Goal: Task Accomplishment & Management: Manage account settings

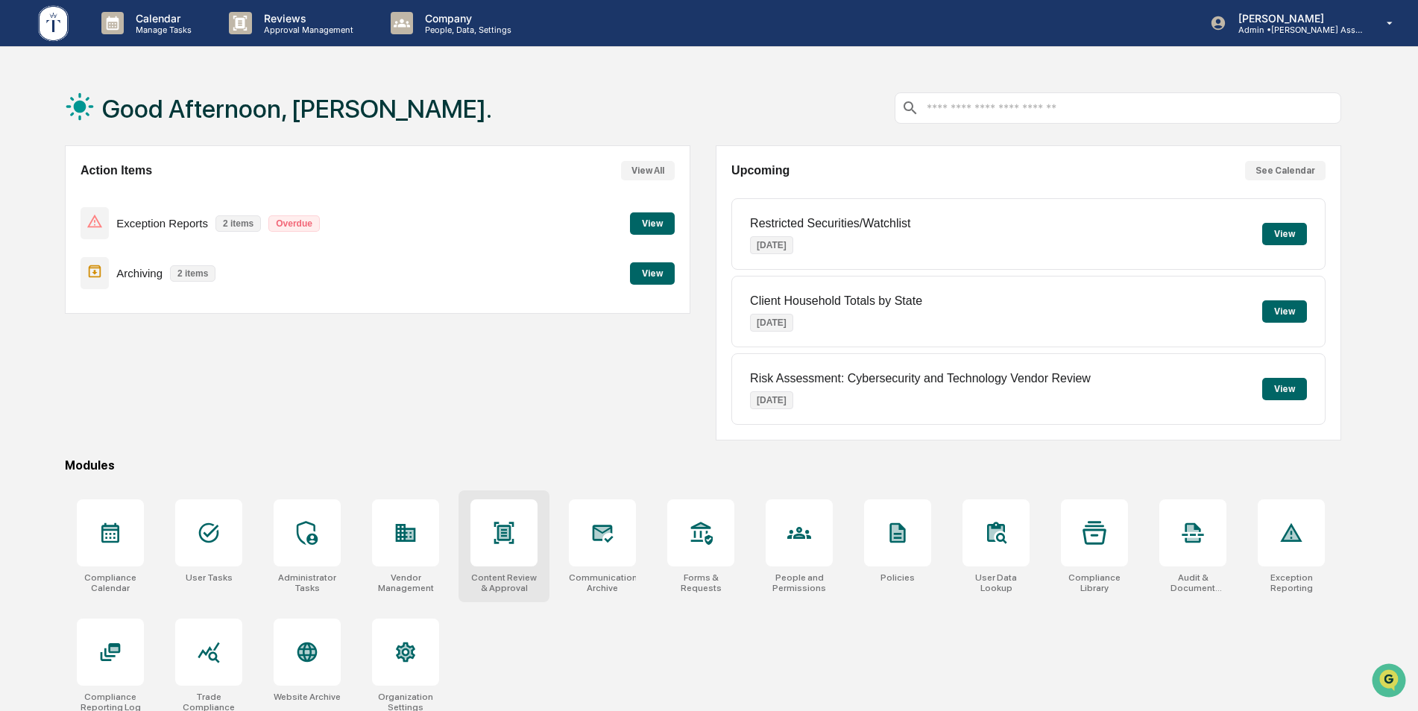
click at [509, 535] on icon at bounding box center [504, 533] width 20 height 22
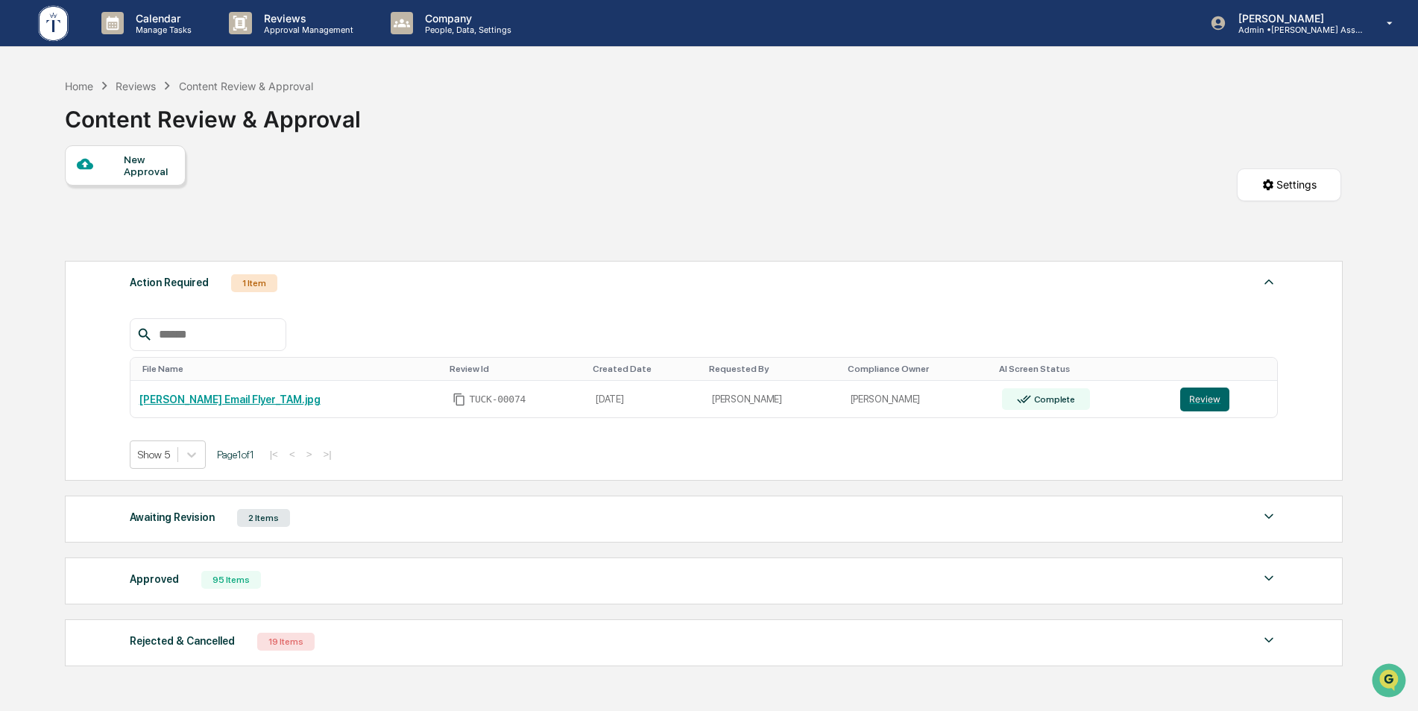
click at [644, 577] on div "Approved 95 Items" at bounding box center [704, 580] width 1149 height 21
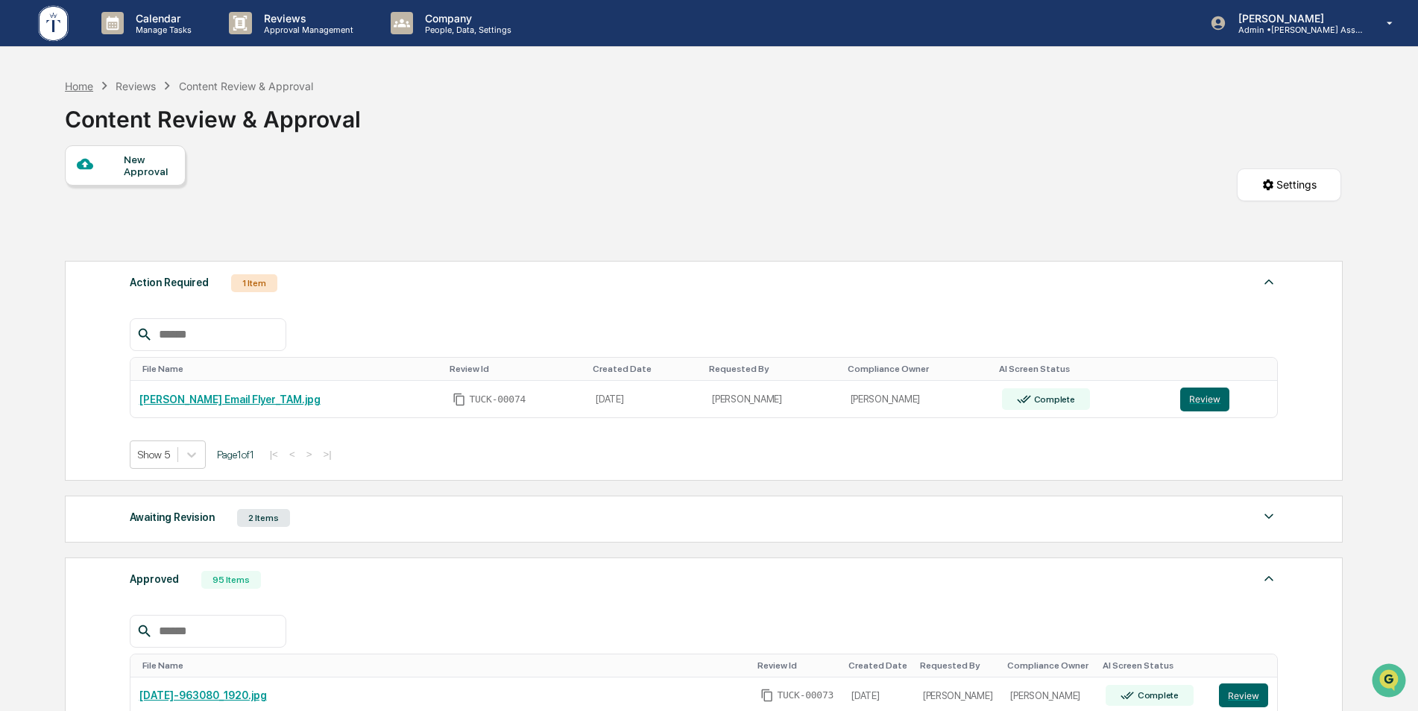
click at [80, 84] on div "Home" at bounding box center [79, 86] width 28 height 13
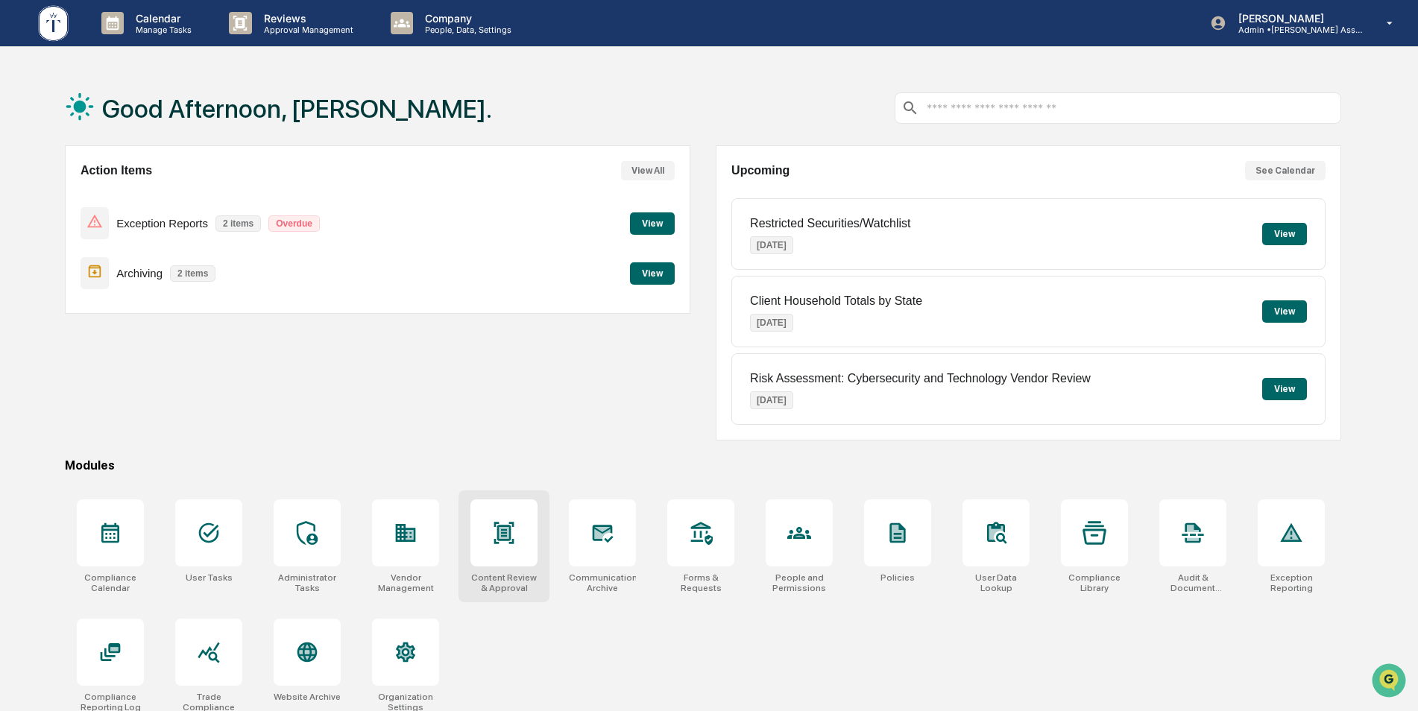
click at [505, 536] on icon at bounding box center [504, 533] width 20 height 22
click at [503, 550] on div at bounding box center [503, 533] width 67 height 67
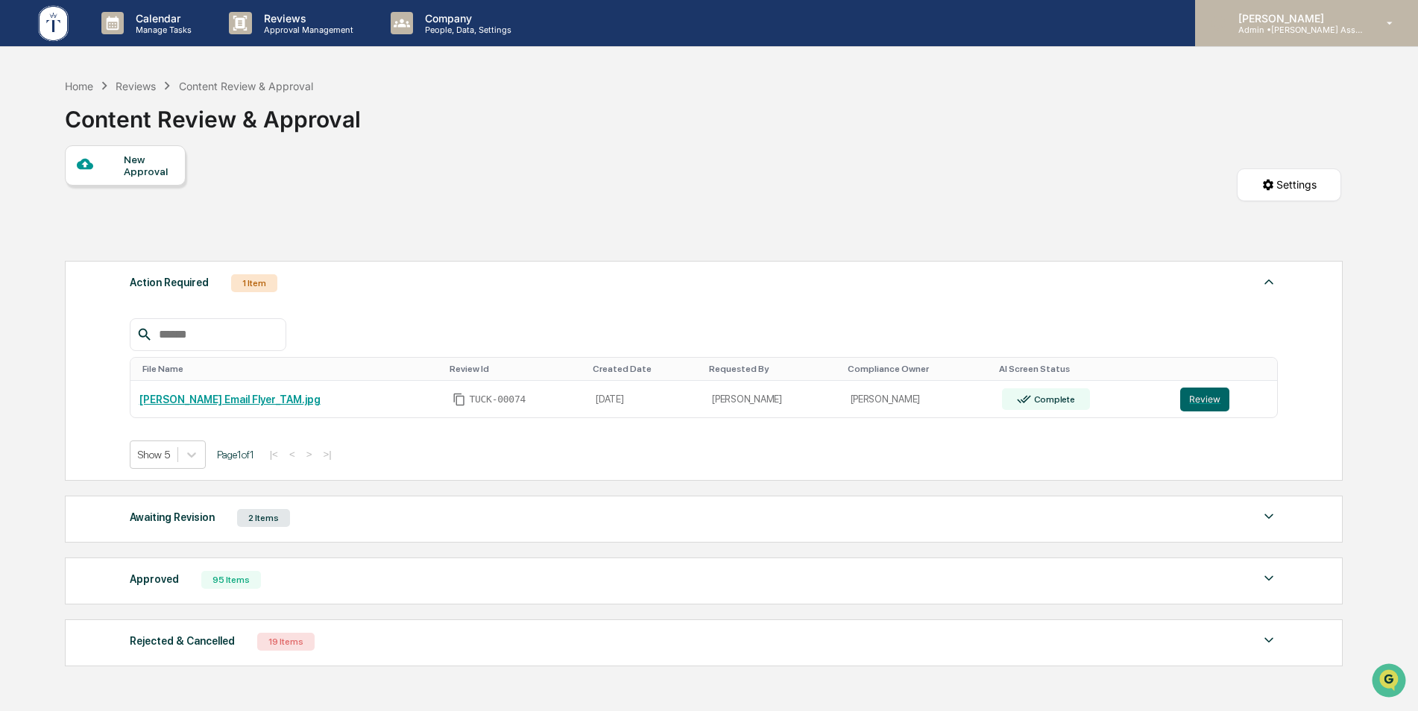
click at [1344, 31] on p "Admin • [PERSON_NAME] Asset Management LLC" at bounding box center [1296, 30] width 139 height 10
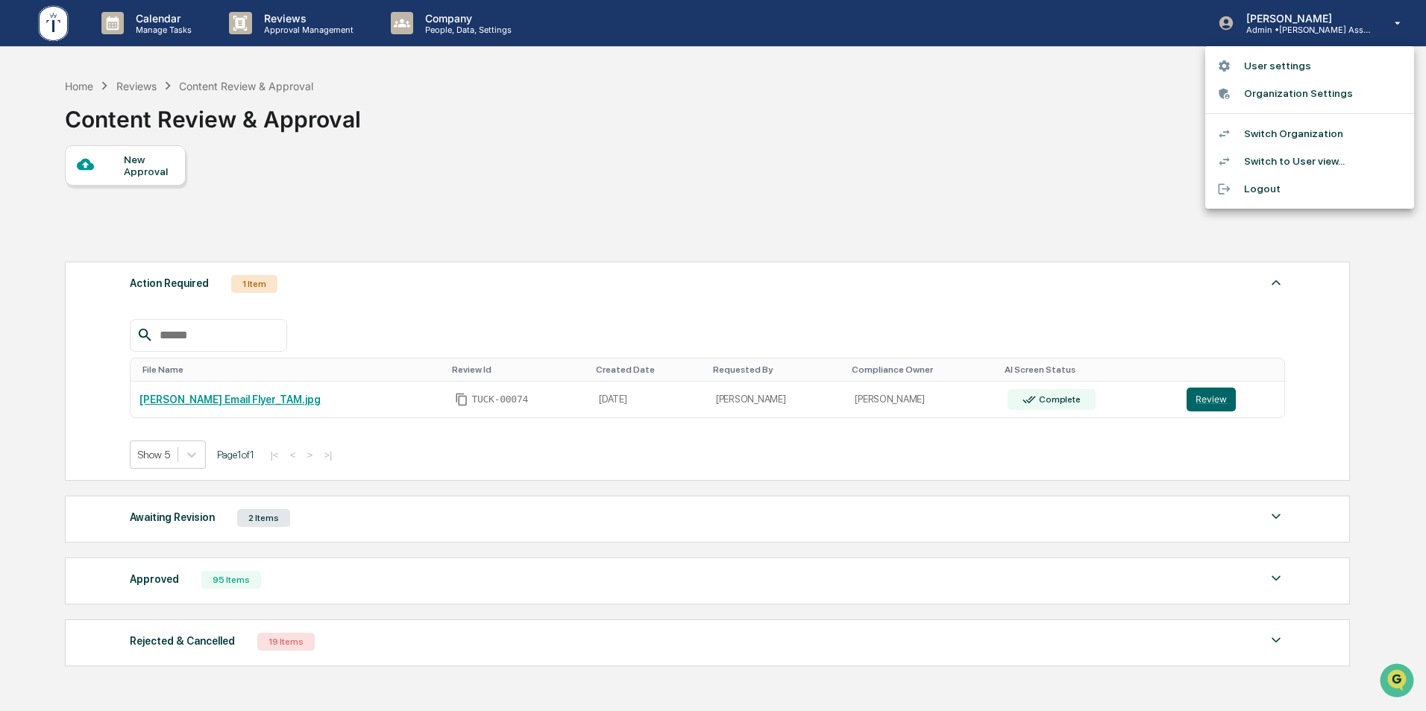
click at [1098, 105] on div at bounding box center [713, 355] width 1426 height 711
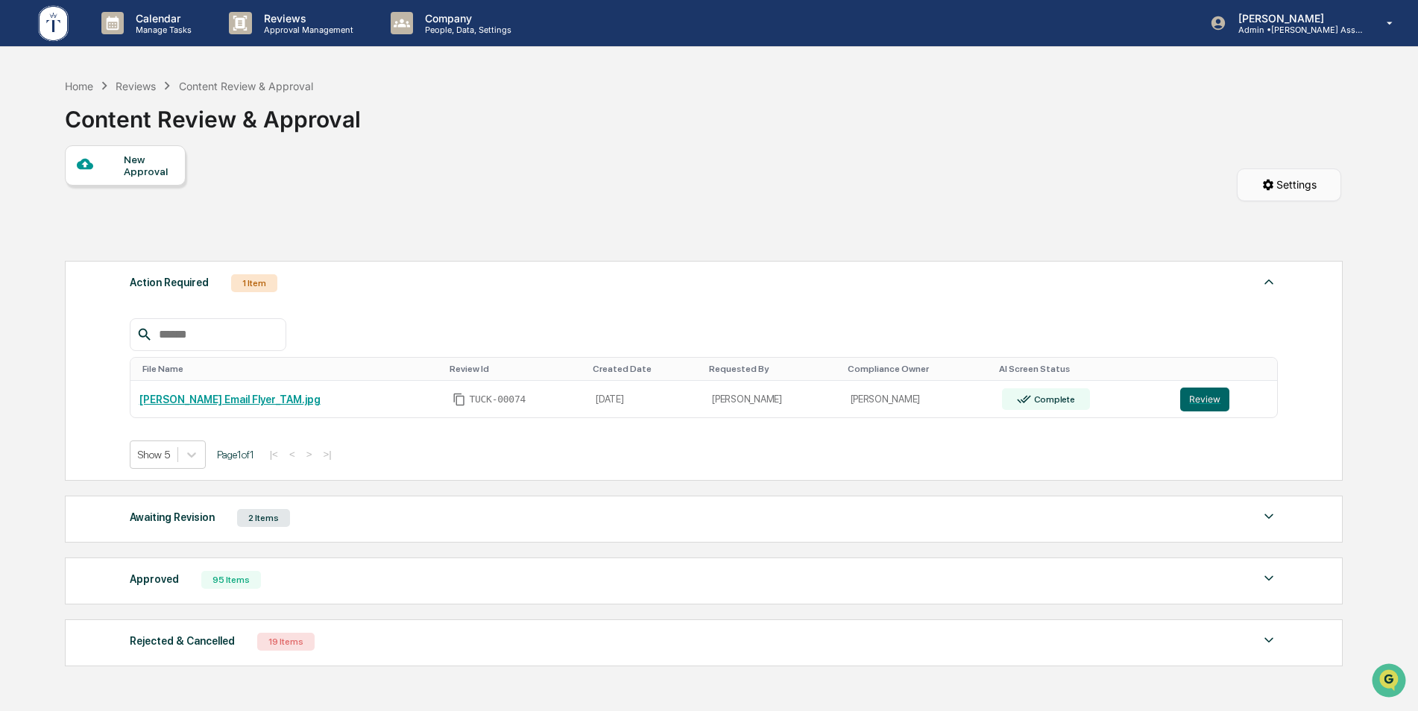
click at [1253, 180] on html "Calendar Manage Tasks Reviews Approval Management Company People, Data, Setting…" at bounding box center [709, 355] width 1418 height 711
click at [1262, 219] on div "Projects and Rules Settings" at bounding box center [1292, 220] width 167 height 24
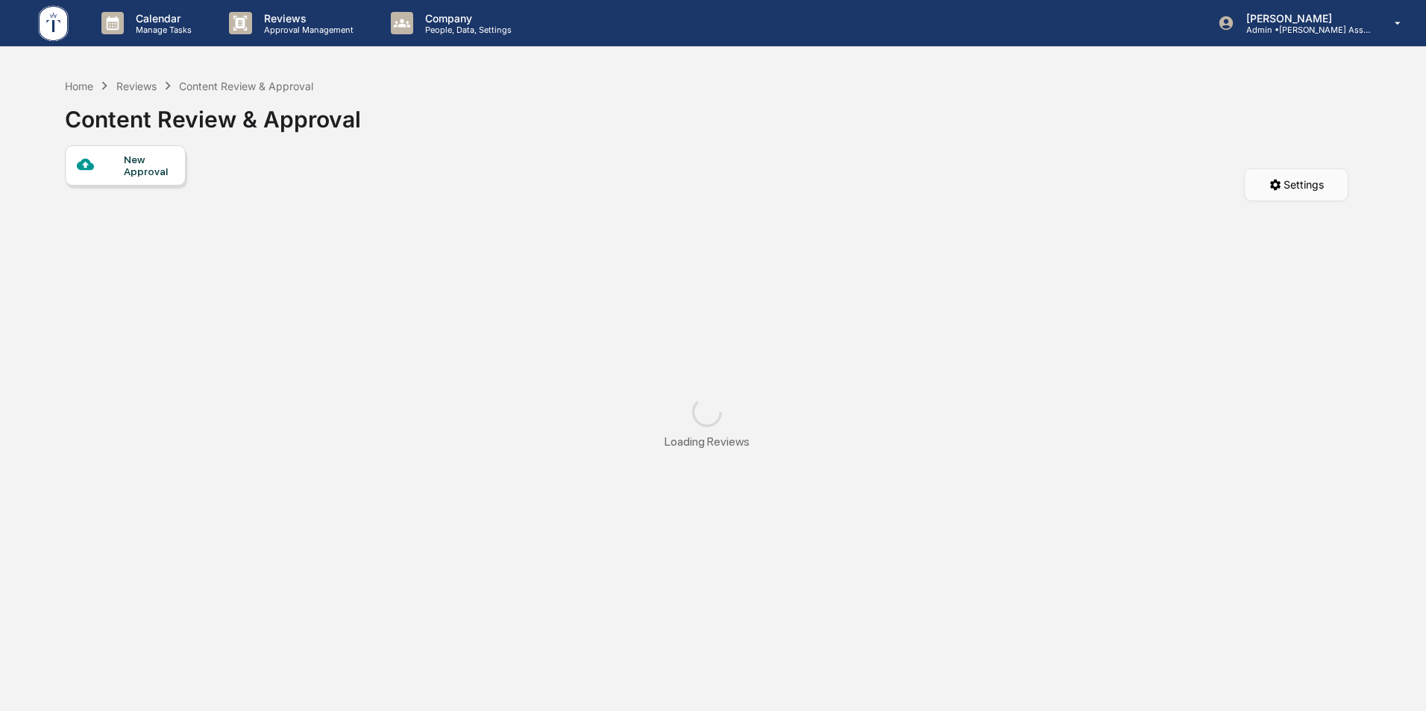
click at [1307, 183] on html "Calendar Manage Tasks Reviews Approval Management Company People, Data, Setting…" at bounding box center [713, 355] width 1426 height 711
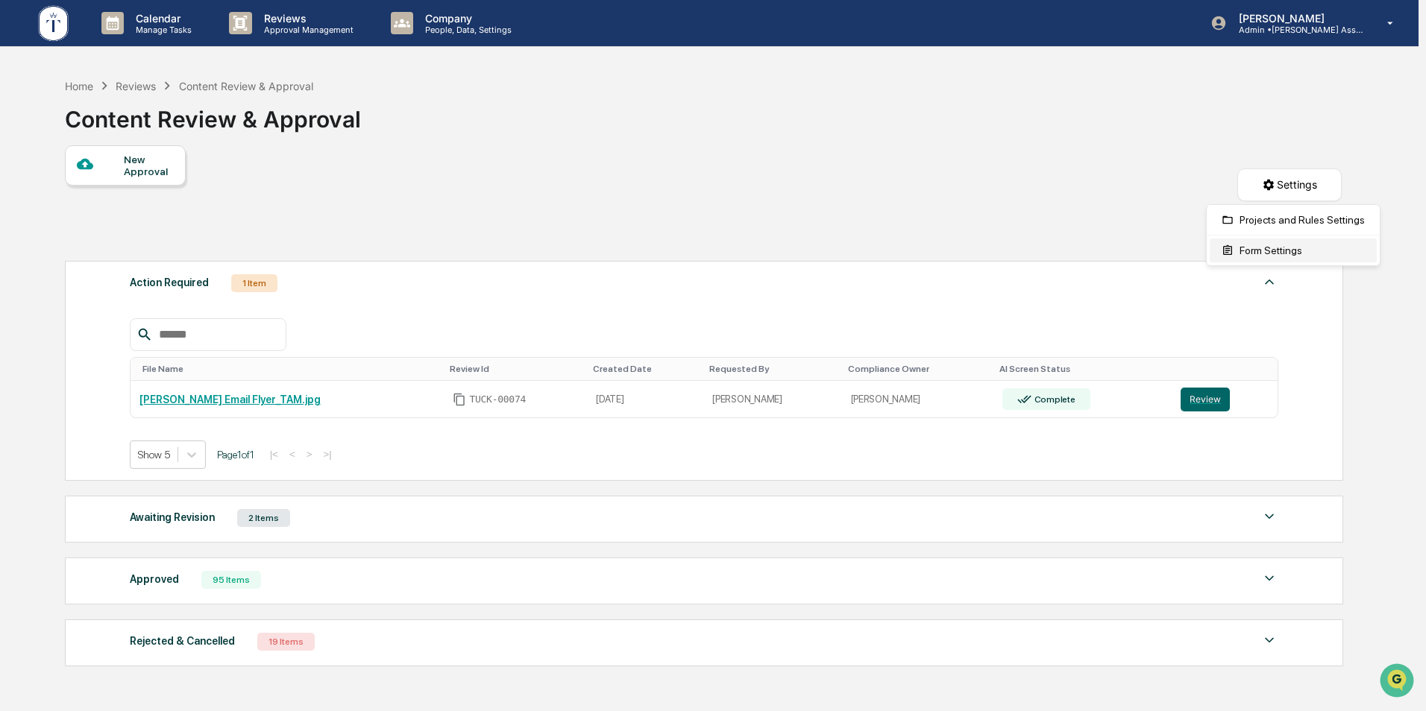
click at [1291, 251] on div "Form Settings" at bounding box center [1292, 251] width 167 height 24
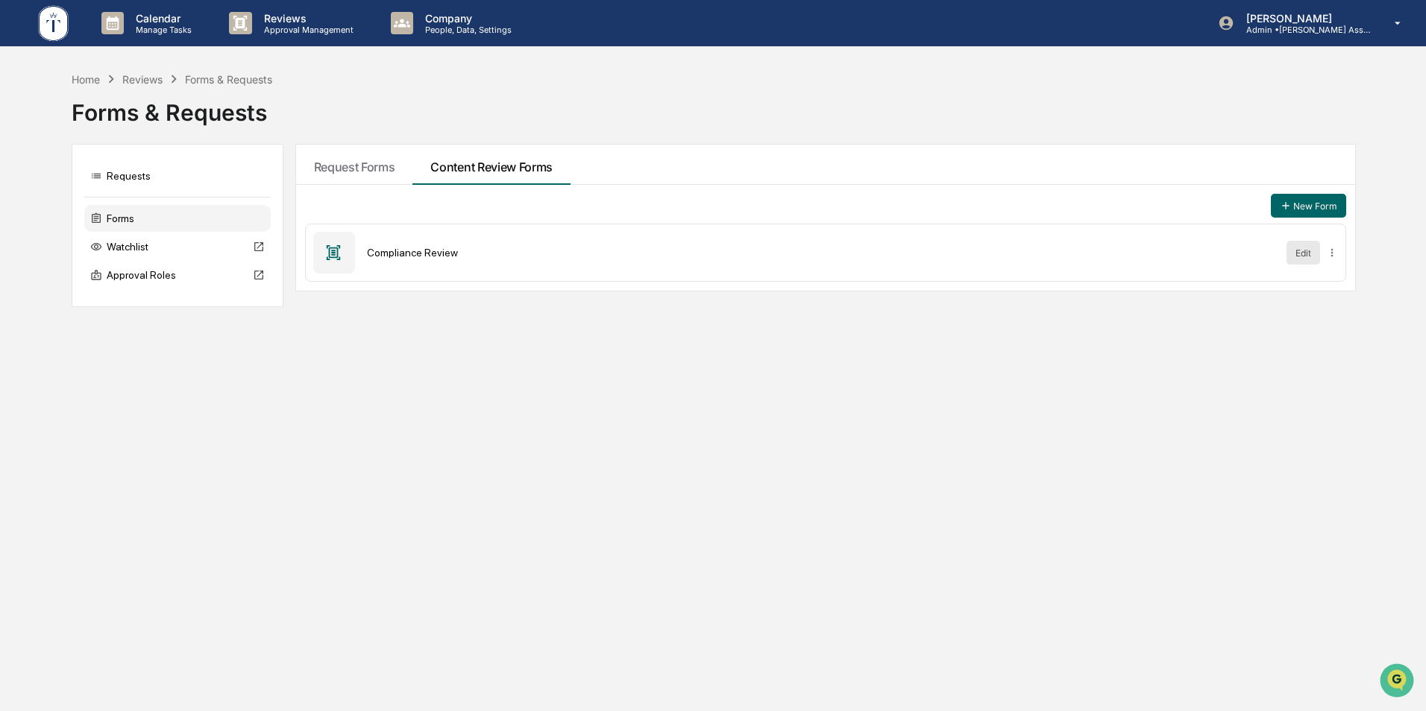
click at [1303, 251] on button "Edit" at bounding box center [1303, 253] width 34 height 24
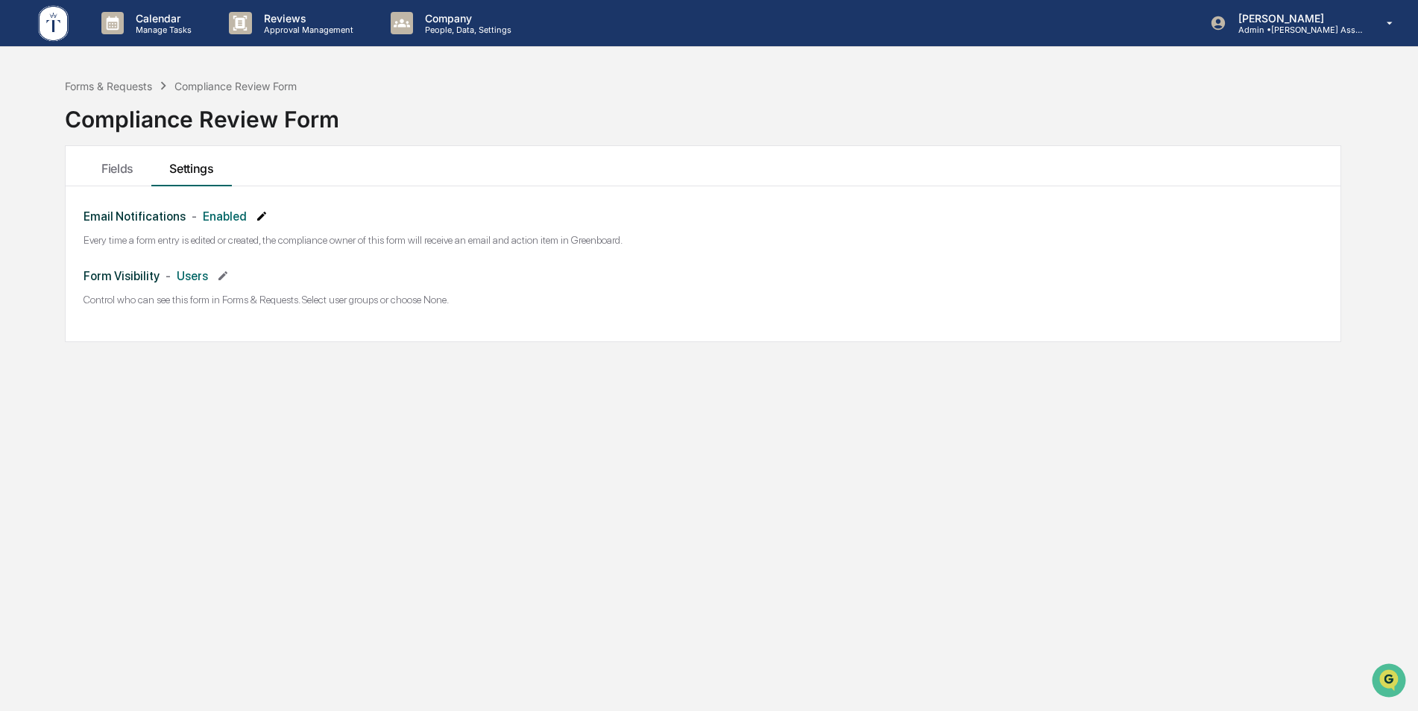
click at [256, 215] on icon at bounding box center [262, 216] width 12 height 12
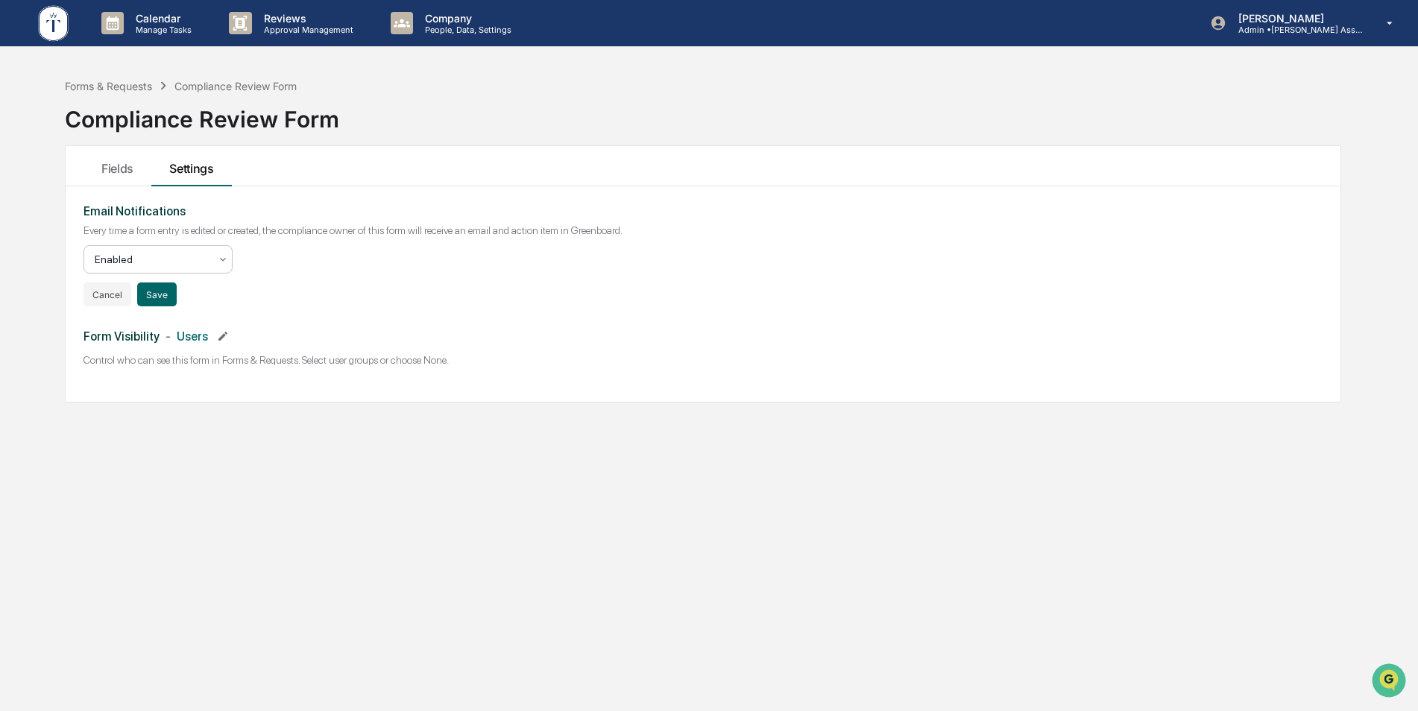
click at [222, 261] on icon at bounding box center [223, 260] width 12 height 12
click at [339, 266] on div "Email Notifications Every time a form entry is edited or created, the complianc…" at bounding box center [703, 255] width 1239 height 102
click at [1291, 29] on p "Admin • [PERSON_NAME] Asset Management LLC" at bounding box center [1296, 30] width 139 height 10
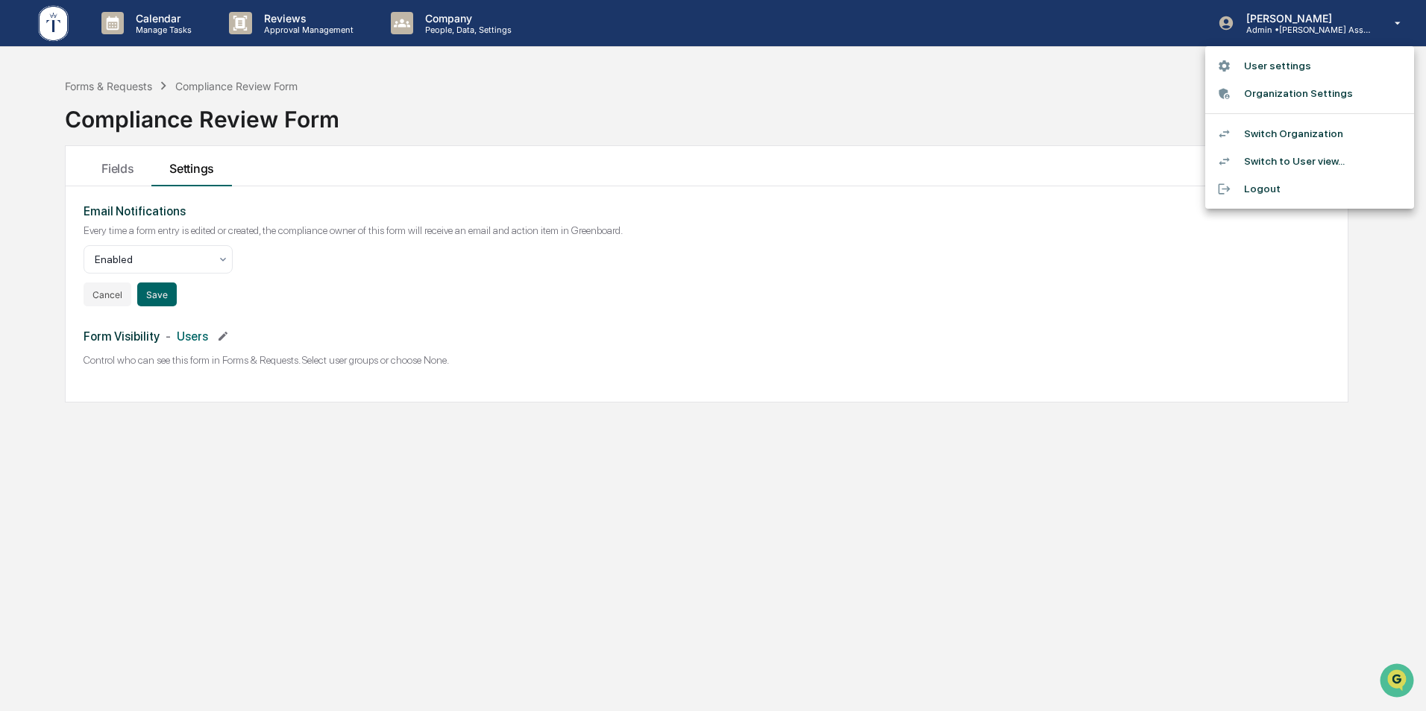
click at [1279, 132] on li "Switch Organization" at bounding box center [1309, 134] width 209 height 28
